Goal: Navigation & Orientation: Find specific page/section

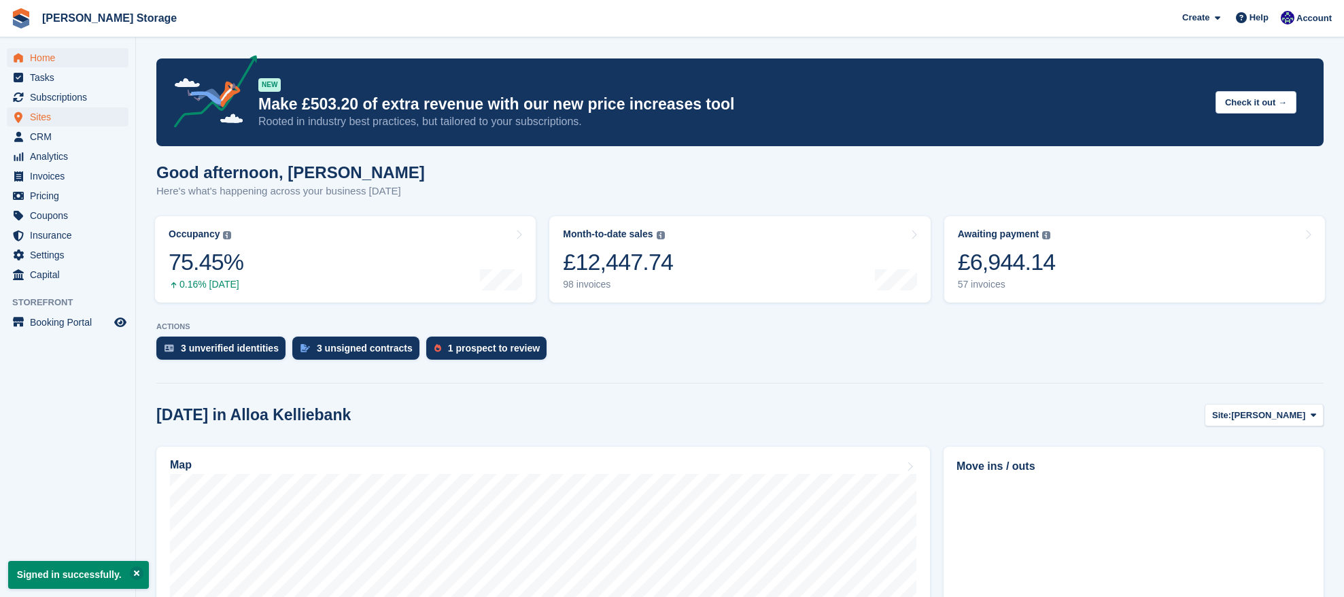
click at [76, 114] on span "Sites" at bounding box center [71, 116] width 82 height 19
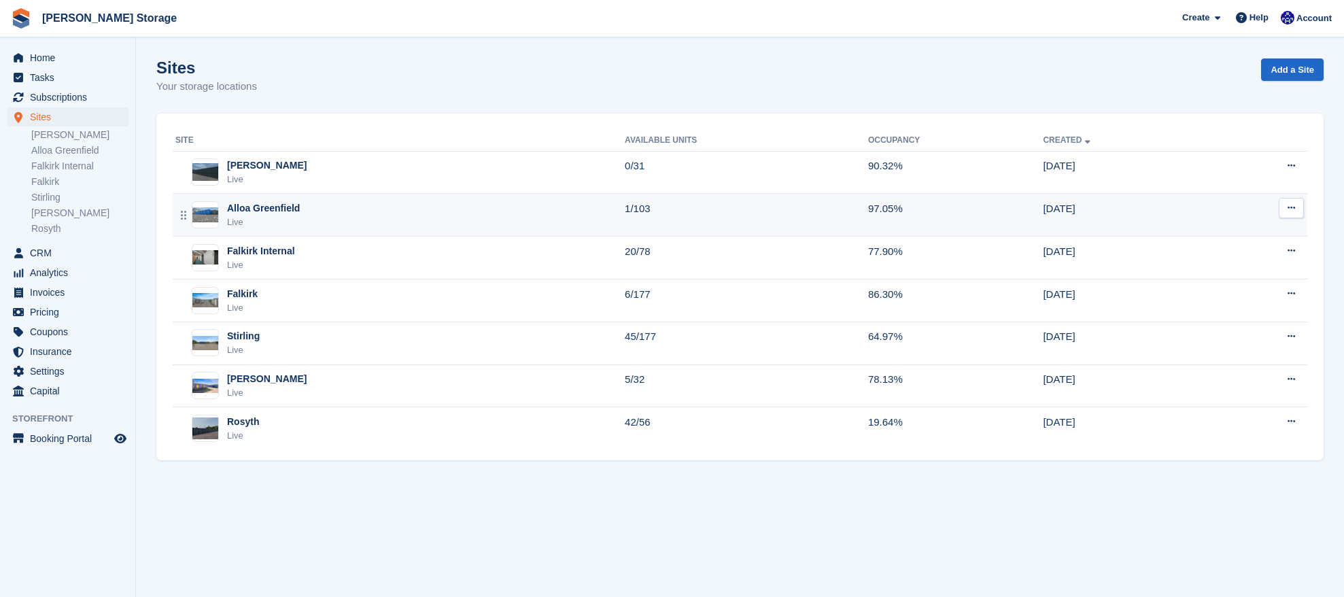
click at [322, 211] on div "Alloa Greenfield Live" at bounding box center [399, 215] width 449 height 28
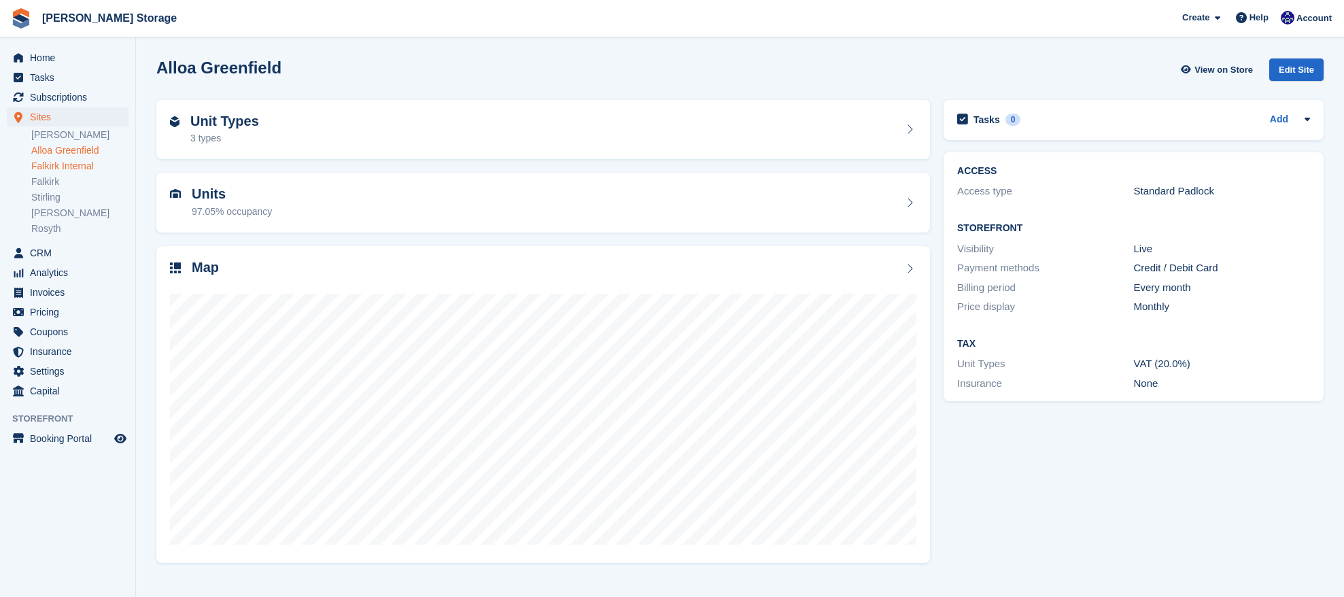
click at [75, 165] on link "Falkirk Internal" at bounding box center [79, 166] width 97 height 13
click at [50, 181] on link "Falkirk" at bounding box center [79, 181] width 97 height 13
click at [443, 274] on div "Map" at bounding box center [543, 269] width 747 height 18
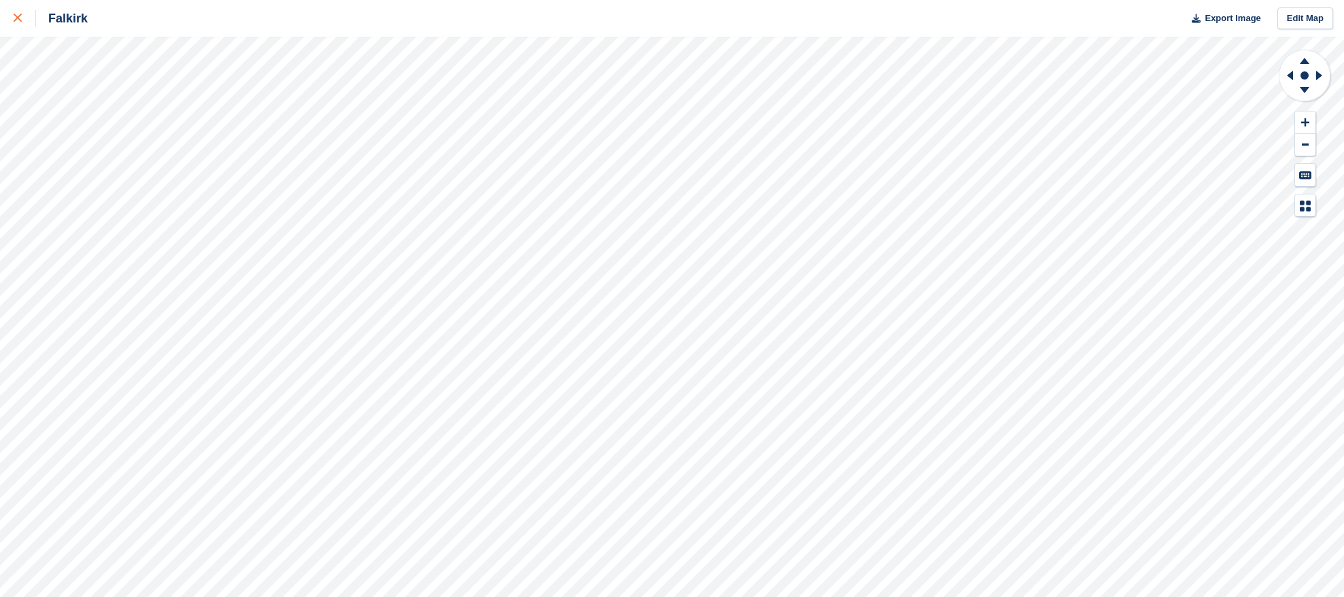
click at [18, 22] on icon at bounding box center [18, 18] width 8 height 8
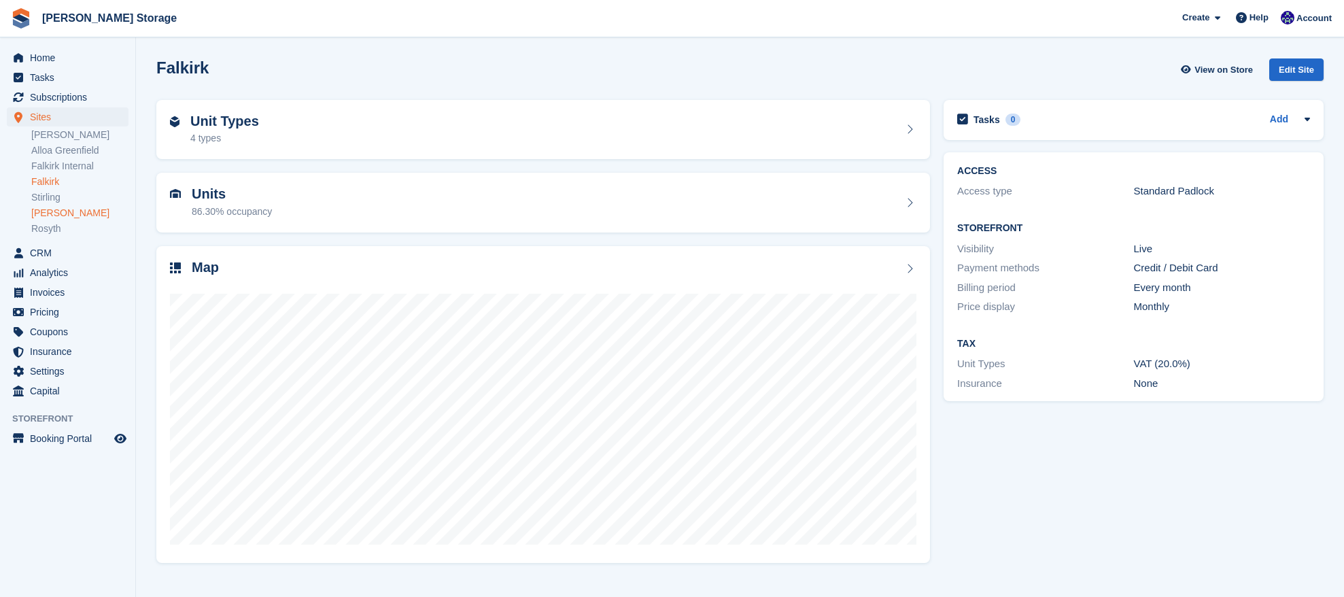
click at [65, 208] on link "[PERSON_NAME]" at bounding box center [79, 213] width 97 height 13
click at [46, 196] on link "Stirling" at bounding box center [79, 197] width 97 height 13
click at [717, 280] on div at bounding box center [543, 413] width 747 height 272
